Goal: Transaction & Acquisition: Obtain resource

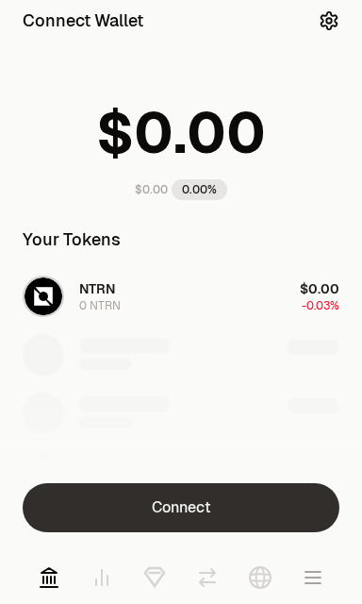
click at [76, 511] on button "Connect" at bounding box center [181, 507] width 317 height 49
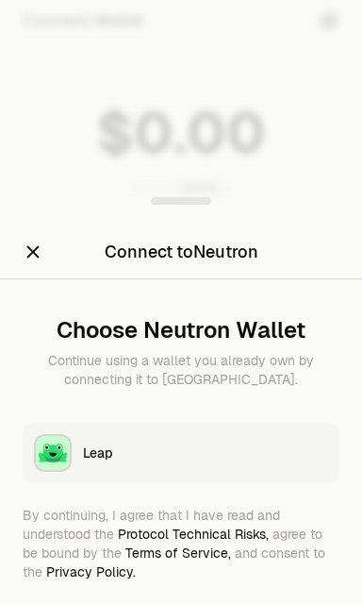
click at [60, 456] on img "button" at bounding box center [53, 453] width 34 height 34
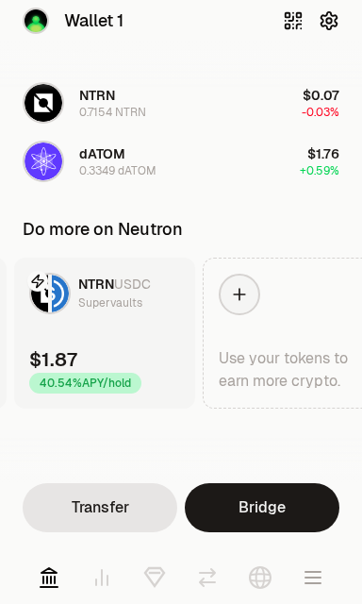
scroll to position [0, 242]
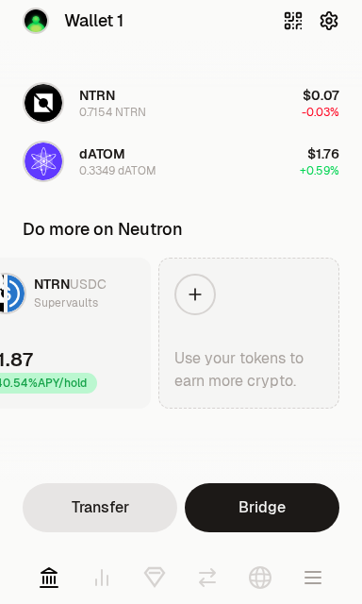
click at [201, 311] on div at bounding box center [196, 295] width 42 height 42
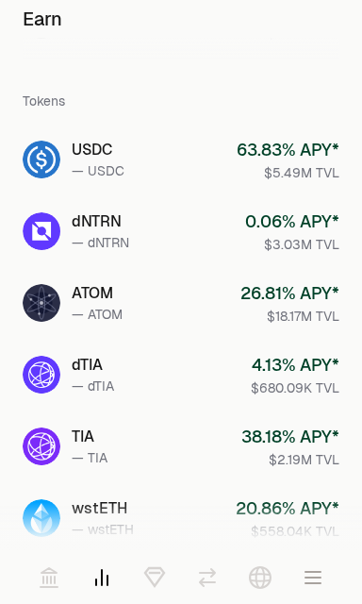
scroll to position [196, 0]
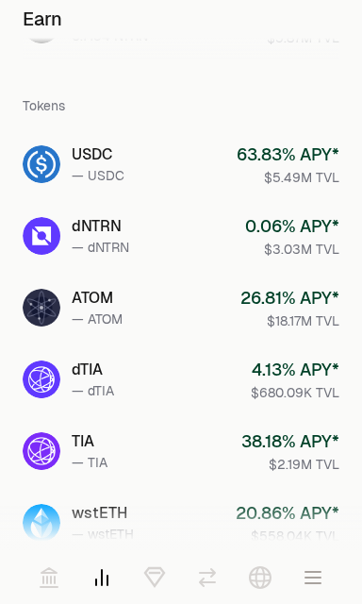
click at [85, 377] on div "dTIA" at bounding box center [93, 370] width 42 height 23
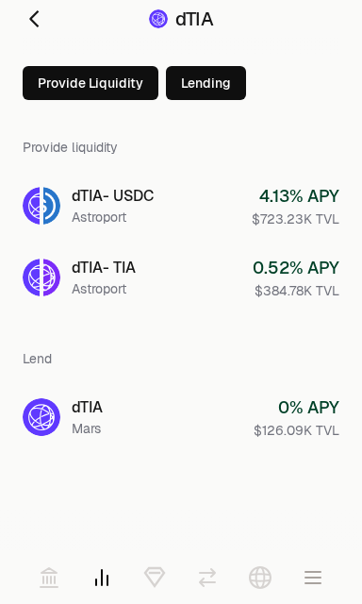
click at [80, 86] on button "Provide Liquidity" at bounding box center [91, 83] width 136 height 34
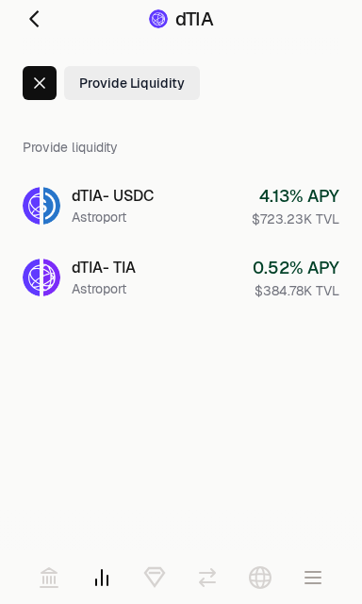
click at [45, 22] on link at bounding box center [42, 19] width 38 height 38
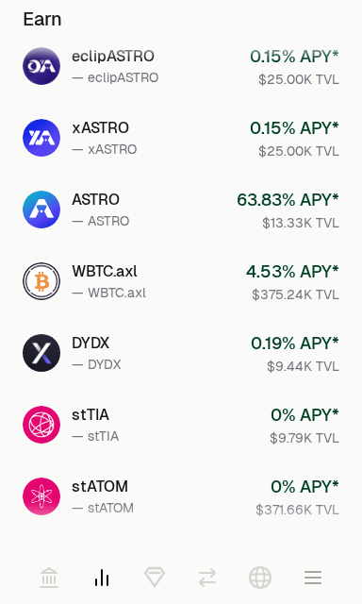
scroll to position [862, 0]
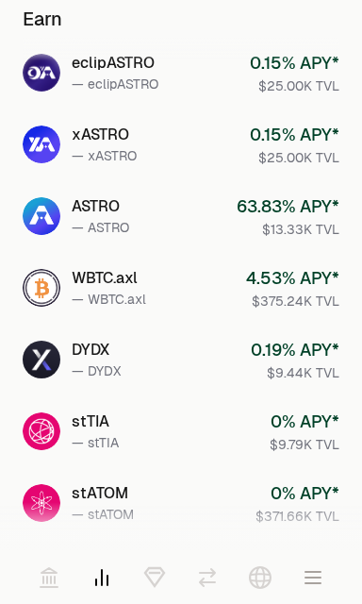
click at [73, 210] on div "ASTRO" at bounding box center [101, 206] width 58 height 23
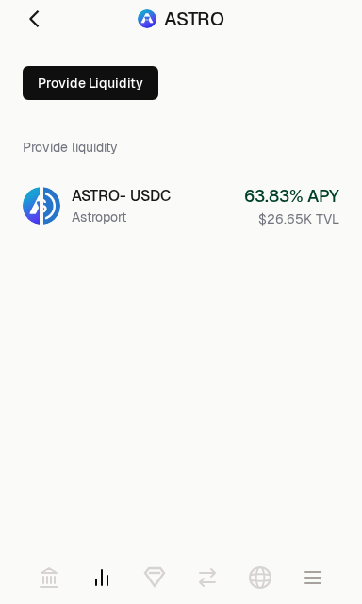
click at [59, 92] on button "Provide Liquidity" at bounding box center [91, 83] width 136 height 34
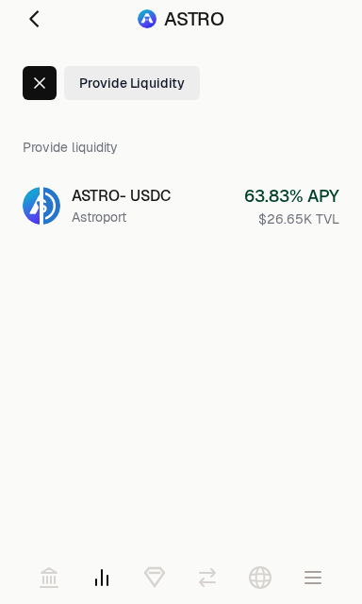
click at [42, 21] on icon at bounding box center [34, 19] width 23 height 23
